Goal: Feedback & Contribution: Leave review/rating

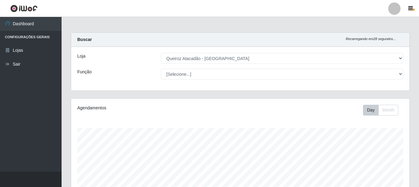
select select "464"
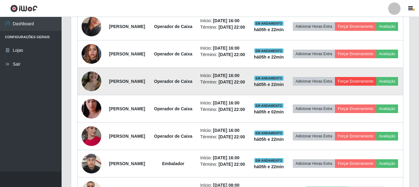
scroll to position [246, 0]
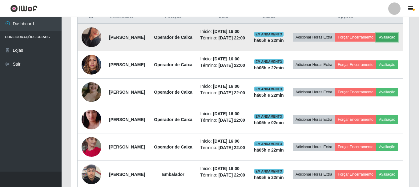
click at [376, 42] on button "Avaliação" at bounding box center [387, 37] width 22 height 9
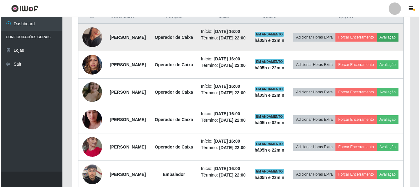
scroll to position [128, 335]
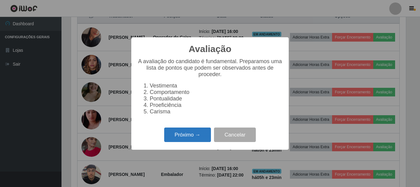
click at [185, 133] on button "Próximo →" at bounding box center [187, 134] width 47 height 14
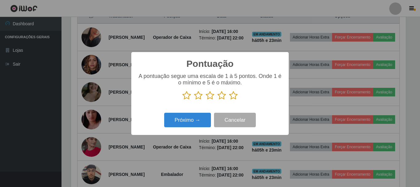
click at [238, 95] on p at bounding box center [209, 95] width 145 height 9
click at [235, 95] on icon at bounding box center [233, 95] width 9 height 9
click at [229, 100] on input "radio" at bounding box center [229, 100] width 0 height 0
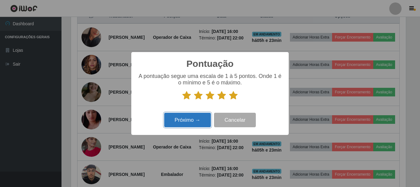
click at [180, 122] on button "Próximo →" at bounding box center [187, 120] width 47 height 14
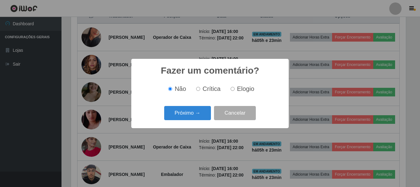
click at [233, 88] on input "Elogio" at bounding box center [233, 89] width 4 height 4
radio input "true"
click at [200, 113] on button "Próximo →" at bounding box center [187, 113] width 47 height 14
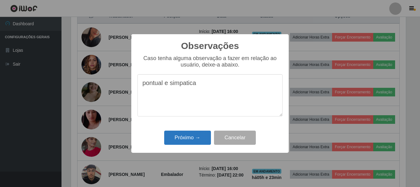
type textarea "pontual e simpatica"
click at [208, 135] on button "Próximo →" at bounding box center [187, 137] width 47 height 14
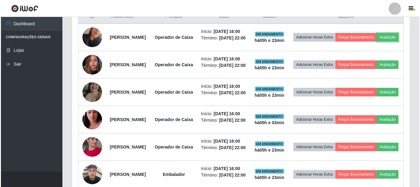
scroll to position [128, 338]
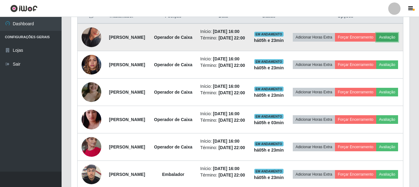
click at [376, 42] on button "Avaliação" at bounding box center [387, 37] width 22 height 9
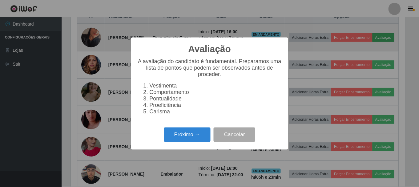
scroll to position [128, 335]
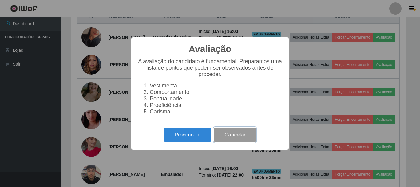
click at [245, 137] on button "Cancelar" at bounding box center [235, 134] width 42 height 14
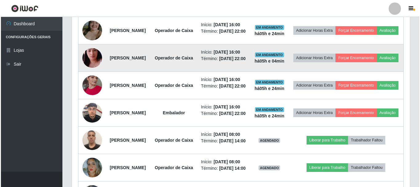
scroll to position [246, 0]
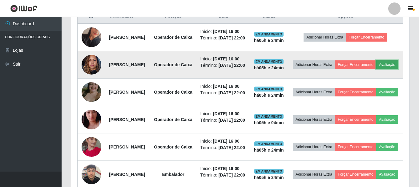
click at [376, 69] on button "Avaliação" at bounding box center [387, 64] width 22 height 9
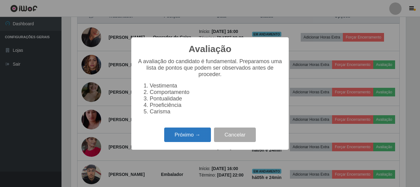
click at [196, 135] on button "Próximo →" at bounding box center [187, 134] width 47 height 14
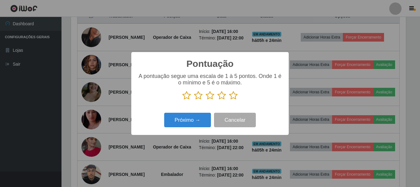
click at [233, 94] on icon at bounding box center [233, 95] width 9 height 9
click at [229, 100] on input "radio" at bounding box center [229, 100] width 0 height 0
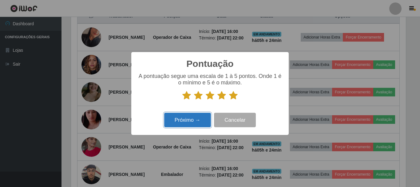
click at [186, 117] on button "Próximo →" at bounding box center [187, 120] width 47 height 14
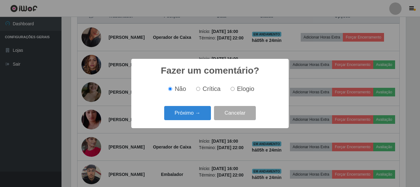
click at [232, 88] on input "Elogio" at bounding box center [233, 89] width 4 height 4
radio input "true"
click at [170, 113] on button "Próximo →" at bounding box center [187, 113] width 47 height 14
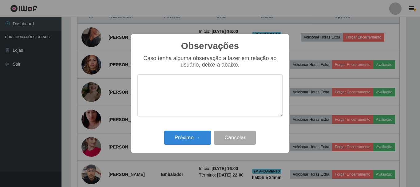
click at [208, 88] on textarea at bounding box center [209, 95] width 145 height 42
type textarea "pontual"
click at [194, 139] on button "Próximo →" at bounding box center [187, 137] width 47 height 14
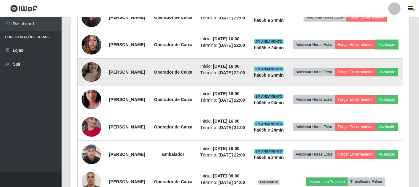
scroll to position [277, 0]
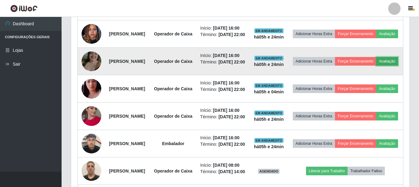
click at [376, 66] on button "Avaliação" at bounding box center [387, 61] width 22 height 9
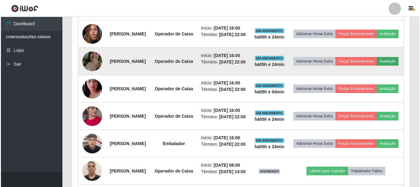
scroll to position [128, 335]
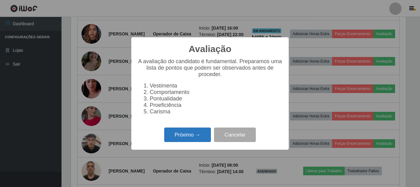
click at [165, 132] on button "Próximo →" at bounding box center [187, 134] width 47 height 14
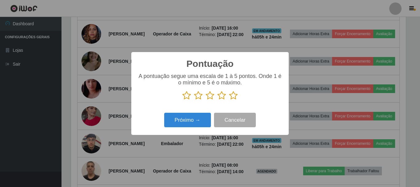
click at [235, 93] on icon at bounding box center [233, 95] width 9 height 9
click at [229, 100] on input "radio" at bounding box center [229, 100] width 0 height 0
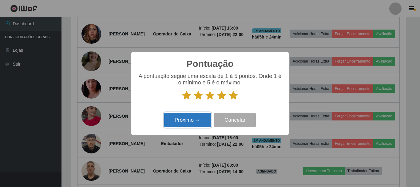
click at [185, 115] on button "Próximo →" at bounding box center [187, 120] width 47 height 14
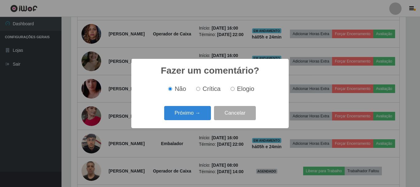
click at [232, 88] on input "Elogio" at bounding box center [233, 89] width 4 height 4
radio input "true"
click at [199, 111] on button "Próximo →" at bounding box center [187, 113] width 47 height 14
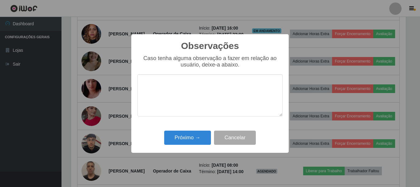
click at [202, 94] on textarea at bounding box center [209, 95] width 145 height 42
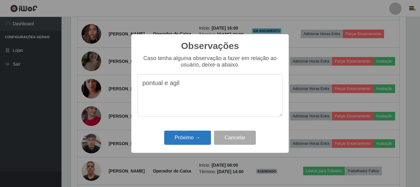
type textarea "pontual e agil"
click at [193, 140] on button "Próximo →" at bounding box center [187, 137] width 47 height 14
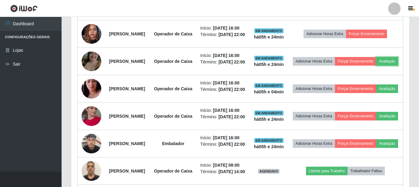
scroll to position [128, 338]
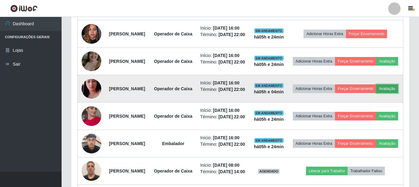
click at [376, 93] on button "Avaliação" at bounding box center [387, 88] width 22 height 9
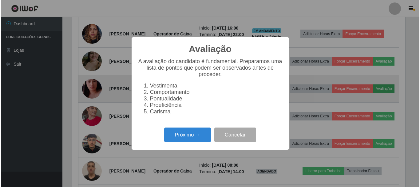
scroll to position [128, 335]
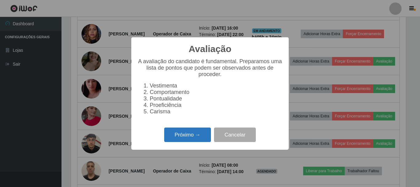
click at [182, 137] on button "Próximo →" at bounding box center [187, 134] width 47 height 14
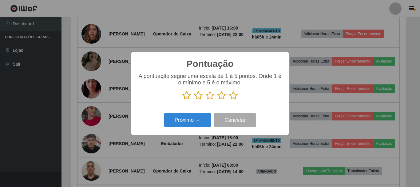
click at [235, 95] on icon at bounding box center [233, 95] width 9 height 9
click at [229, 100] on input "radio" at bounding box center [229, 100] width 0 height 0
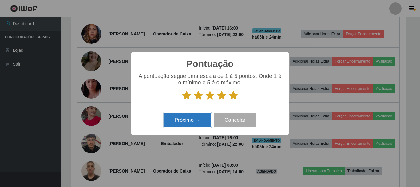
click at [205, 116] on button "Próximo →" at bounding box center [187, 120] width 47 height 14
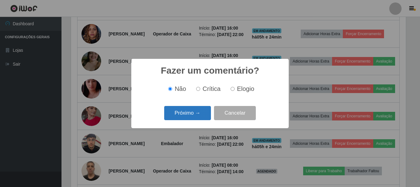
click at [195, 113] on button "Próximo →" at bounding box center [187, 113] width 47 height 14
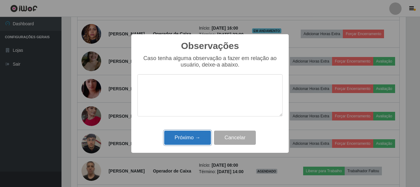
click at [195, 139] on button "Próximo →" at bounding box center [187, 137] width 47 height 14
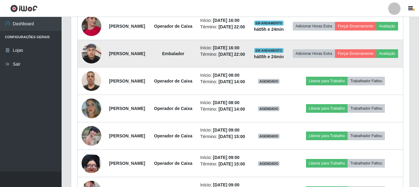
scroll to position [369, 0]
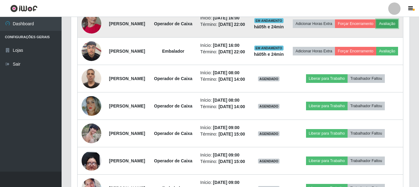
click at [376, 28] on button "Avaliação" at bounding box center [387, 23] width 22 height 9
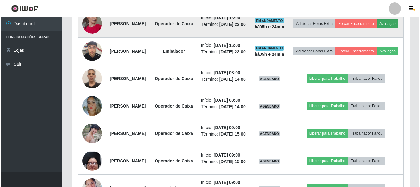
scroll to position [0, 0]
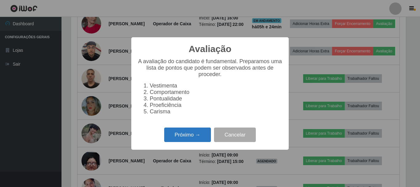
click at [177, 136] on button "Próximo →" at bounding box center [187, 134] width 47 height 14
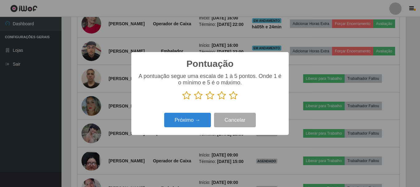
click at [227, 97] on p at bounding box center [209, 95] width 145 height 9
click at [229, 97] on icon at bounding box center [233, 95] width 9 height 9
click at [229, 100] on input "radio" at bounding box center [229, 100] width 0 height 0
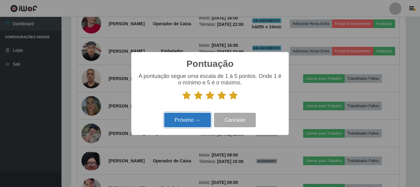
click at [199, 123] on button "Próximo →" at bounding box center [187, 120] width 47 height 14
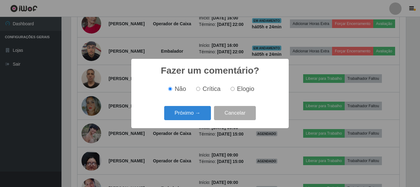
click at [235, 89] on label "Elogio" at bounding box center [241, 88] width 26 height 7
click at [235, 89] on input "Elogio" at bounding box center [233, 89] width 4 height 4
radio input "true"
click at [194, 110] on button "Próximo →" at bounding box center [187, 113] width 47 height 14
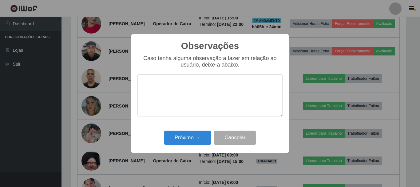
click at [209, 93] on textarea at bounding box center [209, 95] width 145 height 42
type textarea "pontual"
click at [178, 135] on button "Próximo →" at bounding box center [187, 137] width 47 height 14
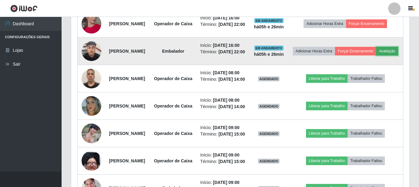
click at [376, 55] on button "Avaliação" at bounding box center [387, 51] width 22 height 9
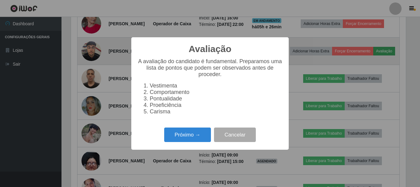
scroll to position [128, 335]
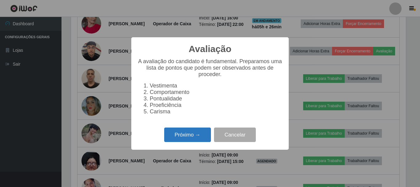
click at [183, 138] on button "Próximo →" at bounding box center [187, 134] width 47 height 14
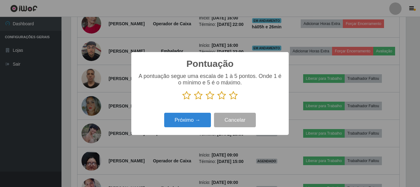
scroll to position [307446, 307238]
click at [231, 98] on icon at bounding box center [233, 95] width 9 height 9
click at [229, 100] on input "radio" at bounding box center [229, 100] width 0 height 0
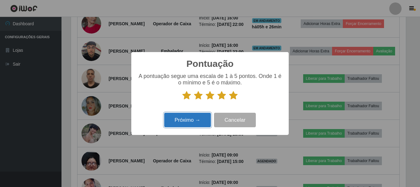
click at [203, 122] on button "Próximo →" at bounding box center [187, 120] width 47 height 14
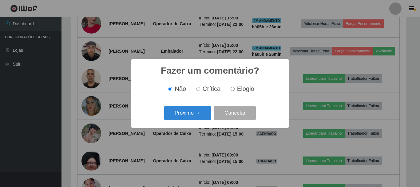
click at [234, 90] on label "Elogio" at bounding box center [241, 88] width 26 height 7
click at [234, 90] on input "Elogio" at bounding box center [233, 89] width 4 height 4
radio input "true"
click at [196, 109] on button "Próximo →" at bounding box center [187, 113] width 47 height 14
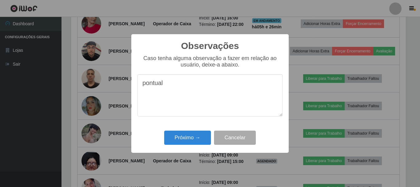
type textarea "pontual"
click at [184, 148] on div "Observações × Caso tenha alguma observação a fazer em relação ao usuário, deixe…" at bounding box center [209, 93] width 157 height 118
click at [182, 141] on button "Próximo →" at bounding box center [187, 137] width 47 height 14
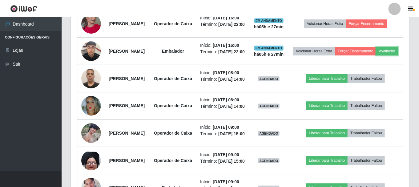
scroll to position [128, 338]
